Goal: Check status

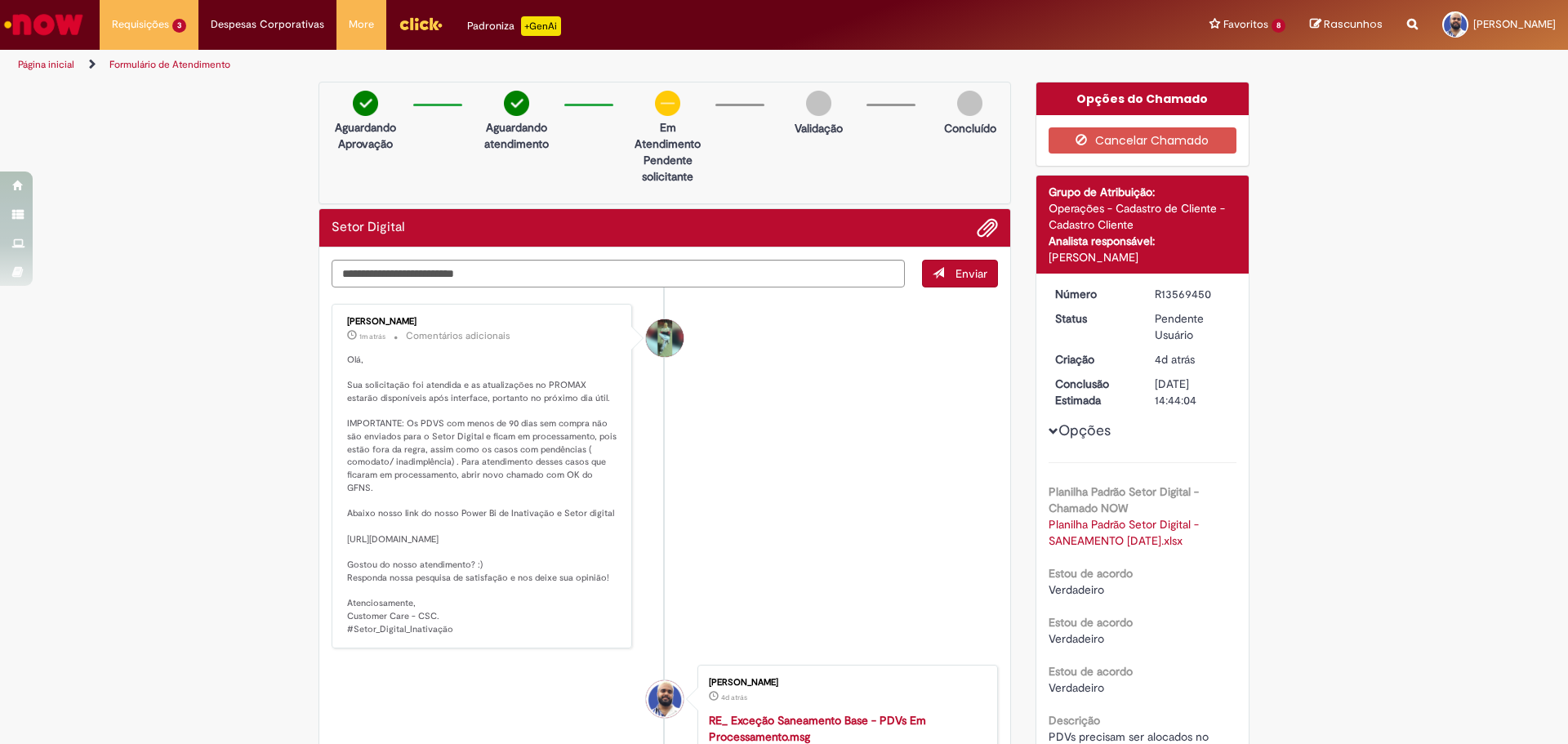
drag, startPoint x: 541, startPoint y: 346, endPoint x: 500, endPoint y: 643, distance: 299.8
click at [500, 643] on div "Breno Duarte Eleoterio Da Costa 1m atrás 1m atrás Comentários adicionais" at bounding box center [481, 476] width 290 height 335
click at [500, 635] on p "Olá, Sua solicitação foi atendida e as atualizações no PROMAX estarão disponíve…" at bounding box center [483, 494] width 272 height 281
drag, startPoint x: 523, startPoint y: 637, endPoint x: 575, endPoint y: 343, distance: 298.6
click at [575, 343] on div "Breno Duarte Eleoterio Da Costa 1m atrás 1m atrás Comentários adicionais" at bounding box center [481, 476] width 290 height 335
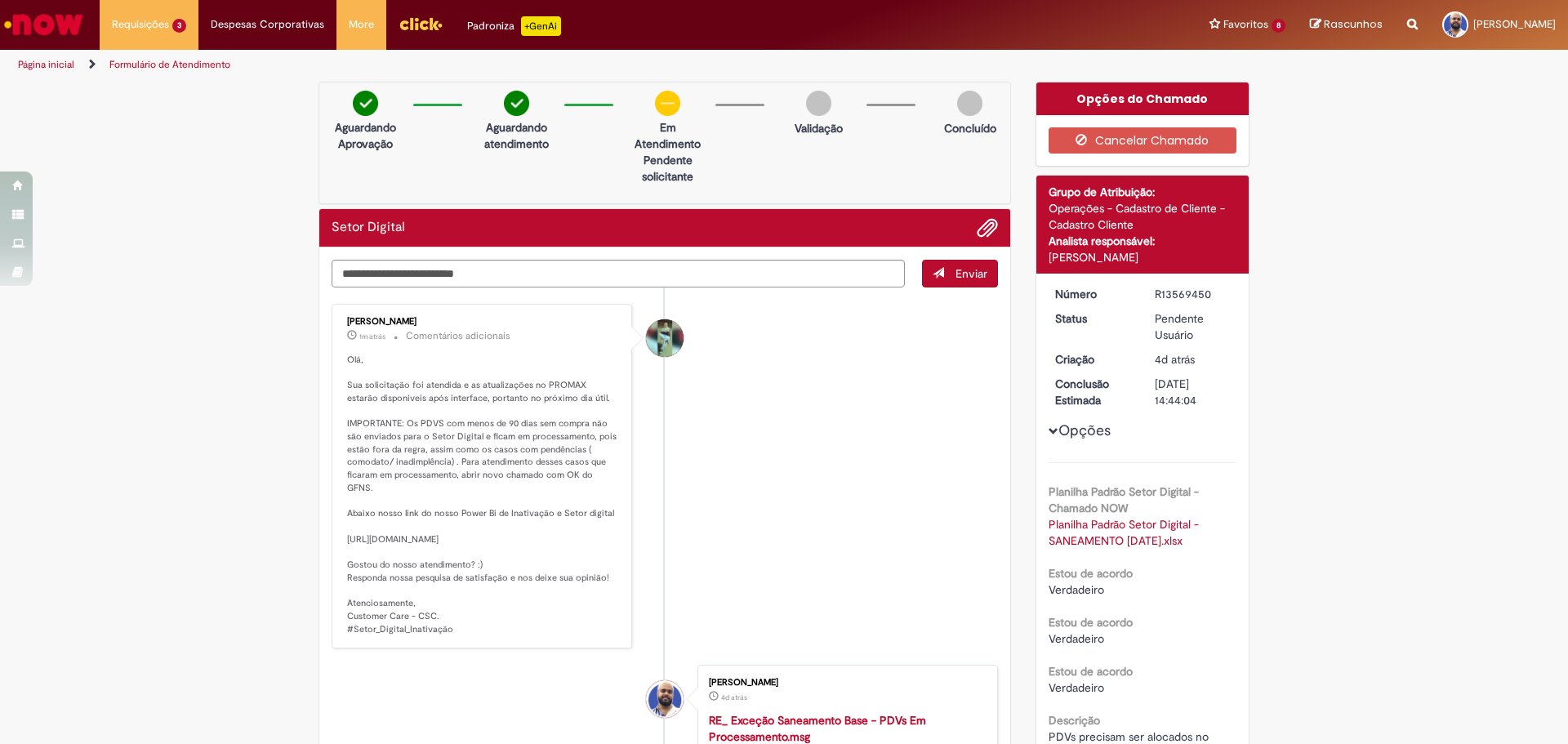
click at [566, 348] on div "Breno Duarte Eleoterio Da Costa 1m atrás 1m atrás Comentários adicionais" at bounding box center [481, 476] width 290 height 335
drag, startPoint x: 546, startPoint y: 332, endPoint x: 574, endPoint y: 661, distance: 330.2
click at [574, 649] on div "Breno Duarte Eleoterio Da Costa 1m atrás 1m atrás Comentários adicionais" at bounding box center [481, 476] width 300 height 345
click at [581, 621] on p "Olá, Sua solicitação foi atendida e as atualizações no PROMAX estarão disponíve…" at bounding box center [483, 494] width 272 height 281
